Goal: Information Seeking & Learning: Compare options

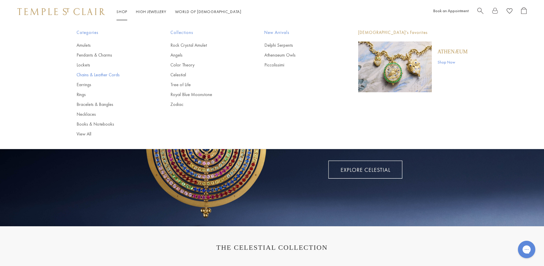
click at [94, 74] on link "Chains & Leather Cords" at bounding box center [111, 75] width 71 height 6
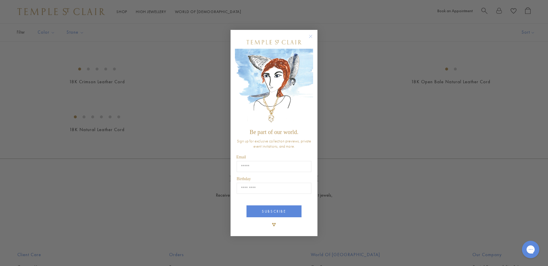
scroll to position [320, 0]
click at [310, 36] on circle "Close dialog" at bounding box center [310, 36] width 7 height 7
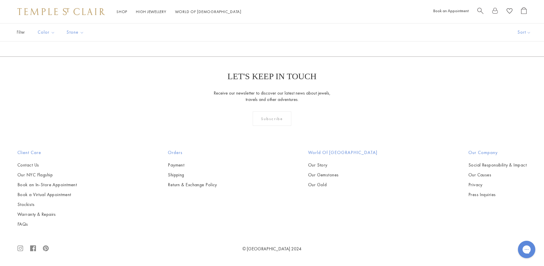
scroll to position [1072, 0]
click at [0, 0] on img at bounding box center [0, 0] width 0 height 0
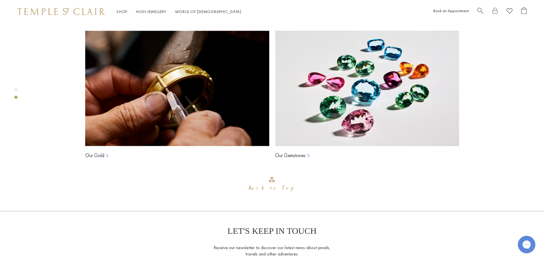
scroll to position [371, 0]
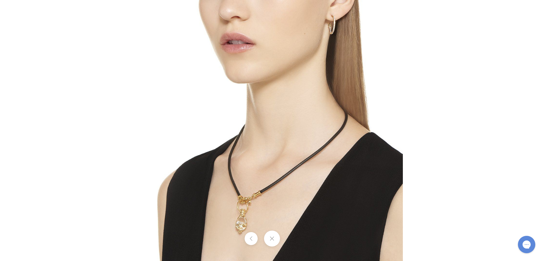
click at [259, 212] on img at bounding box center [271, 130] width 261 height 261
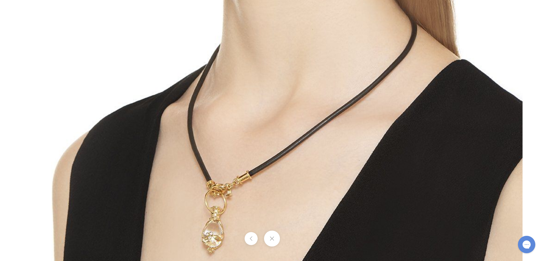
click at [273, 240] on button at bounding box center [272, 239] width 16 height 16
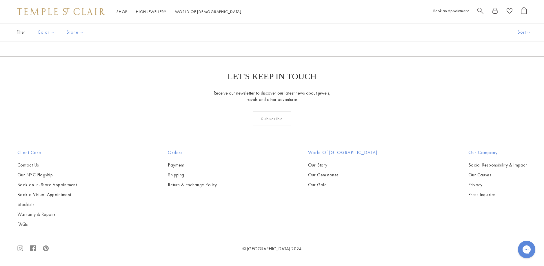
click at [0, 0] on img at bounding box center [0, 0] width 0 height 0
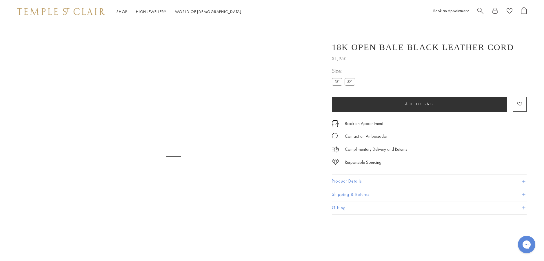
scroll to position [23, 0]
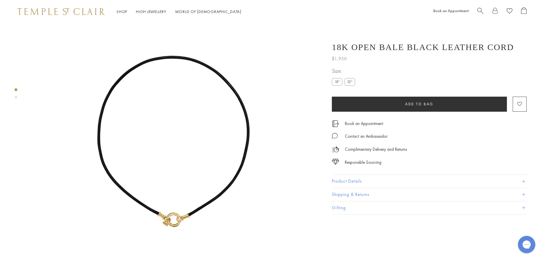
click at [172, 212] on img at bounding box center [173, 144] width 289 height 289
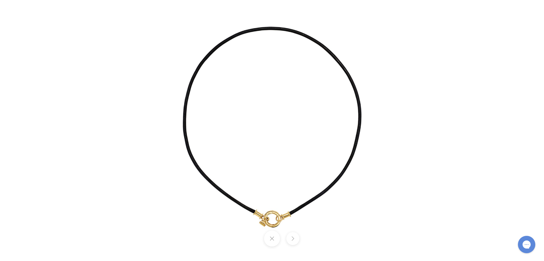
click at [275, 207] on img at bounding box center [272, 130] width 339 height 339
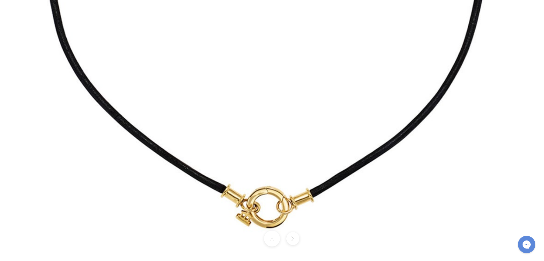
click at [270, 242] on button at bounding box center [272, 239] width 16 height 16
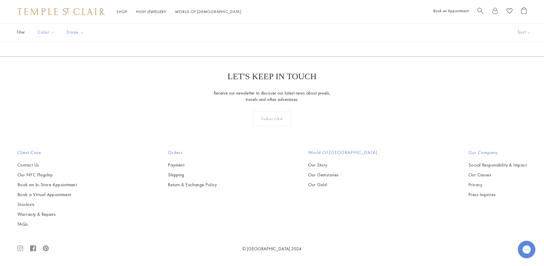
scroll to position [1217, 0]
click at [0, 0] on img at bounding box center [0, 0] width 0 height 0
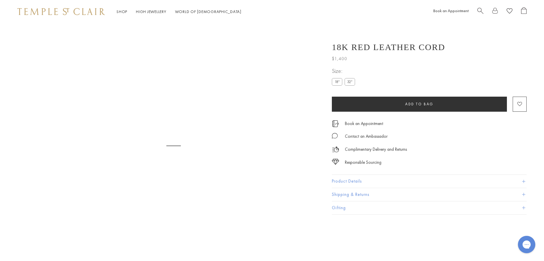
scroll to position [23, 0]
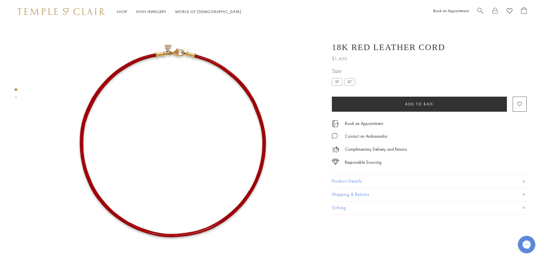
click at [337, 183] on button "Product Details" at bounding box center [429, 181] width 195 height 13
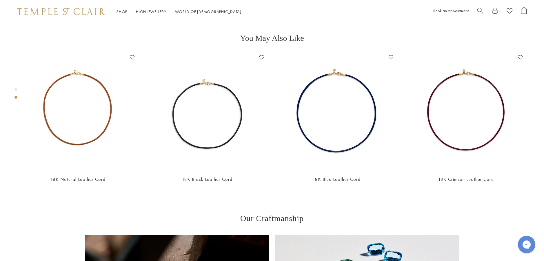
scroll to position [313, 0]
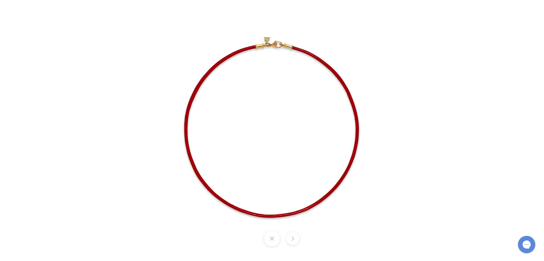
click at [318, 101] on img at bounding box center [271, 130] width 271 height 271
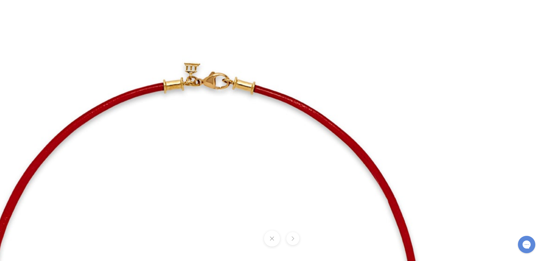
drag, startPoint x: 282, startPoint y: 98, endPoint x: 262, endPoint y: 219, distance: 122.3
